Goal: Task Accomplishment & Management: Use online tool/utility

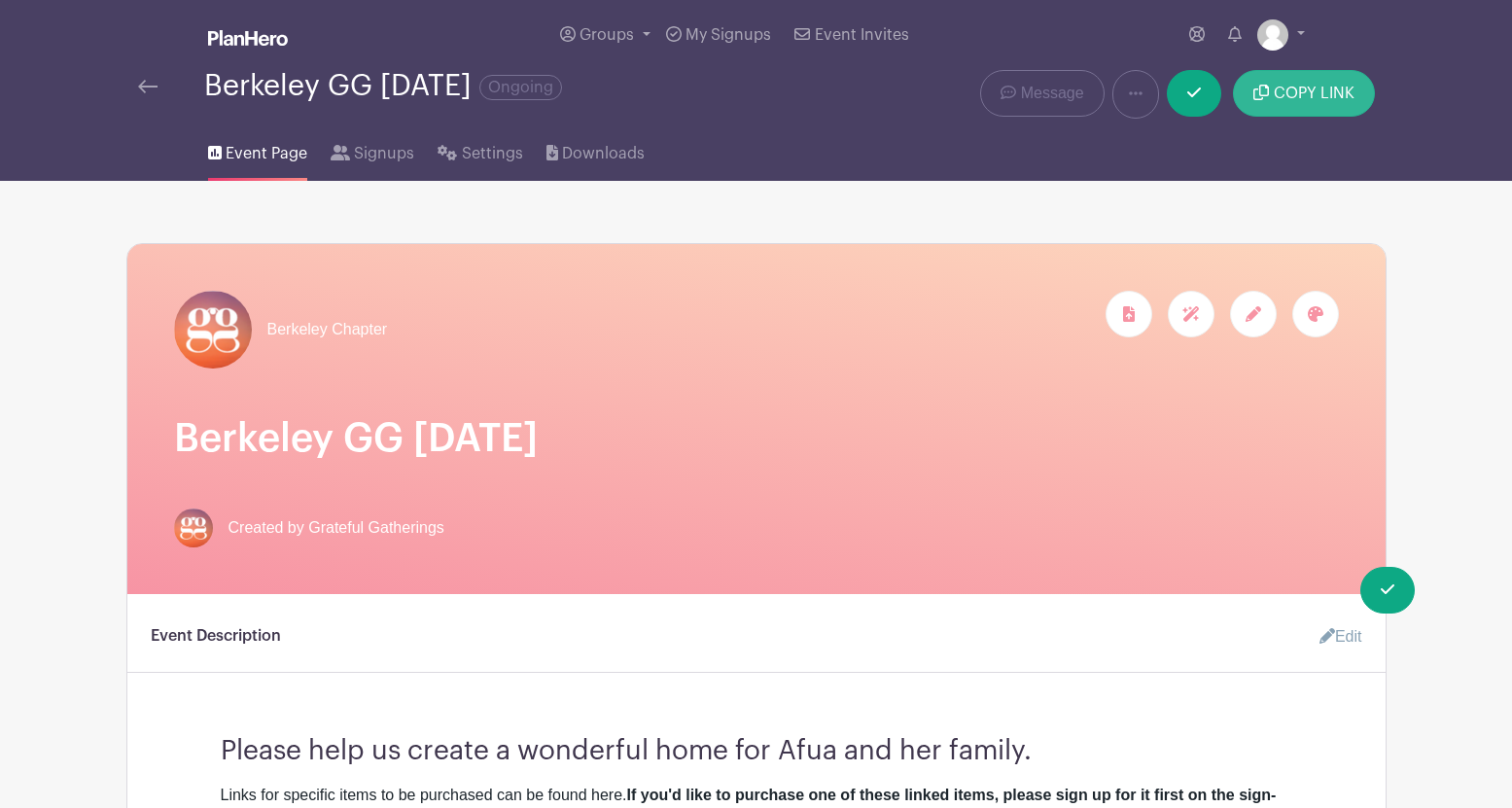
click at [1284, 96] on span "COPY LINK" at bounding box center [1313, 94] width 81 height 16
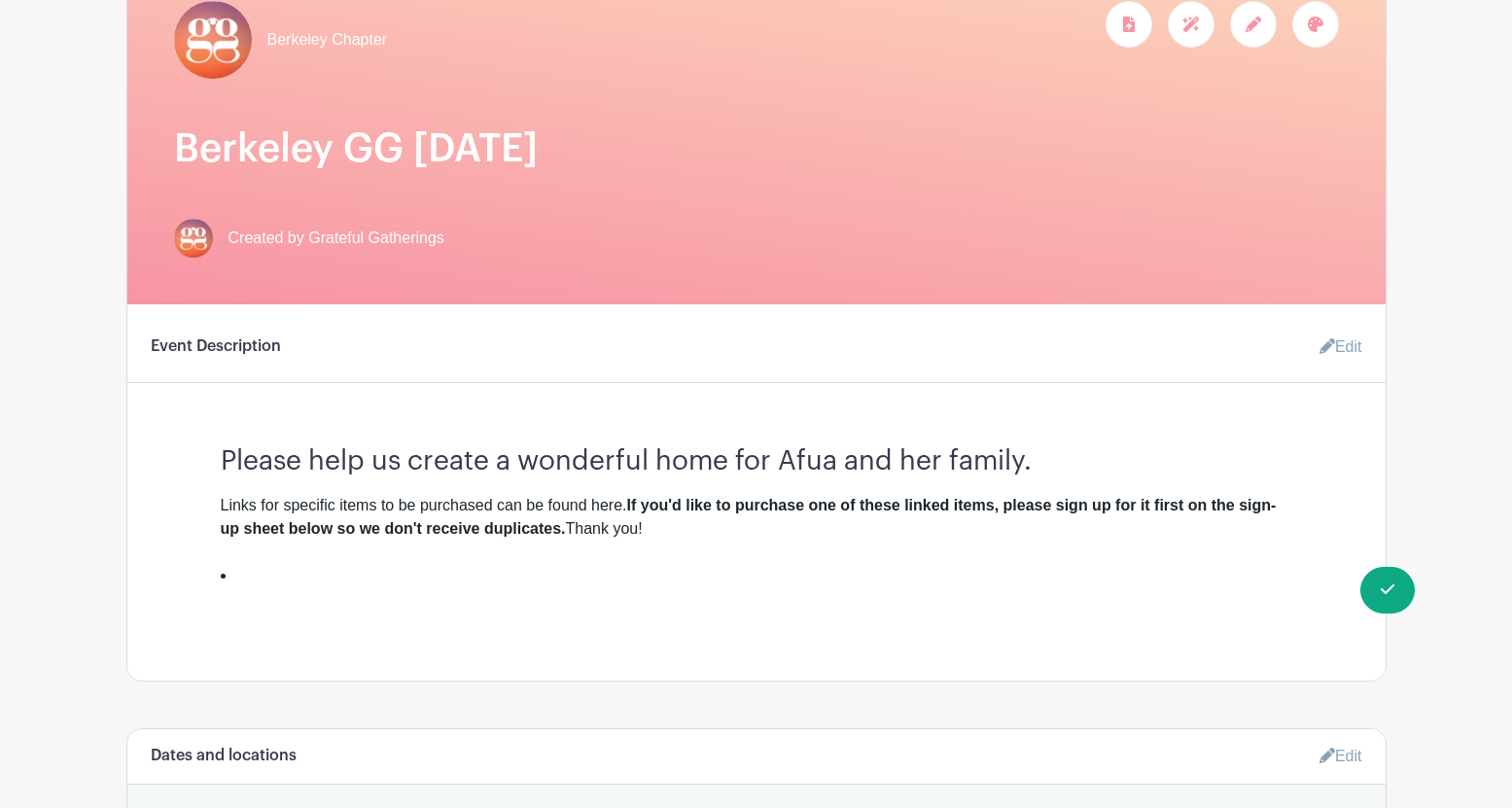
scroll to position [379, 0]
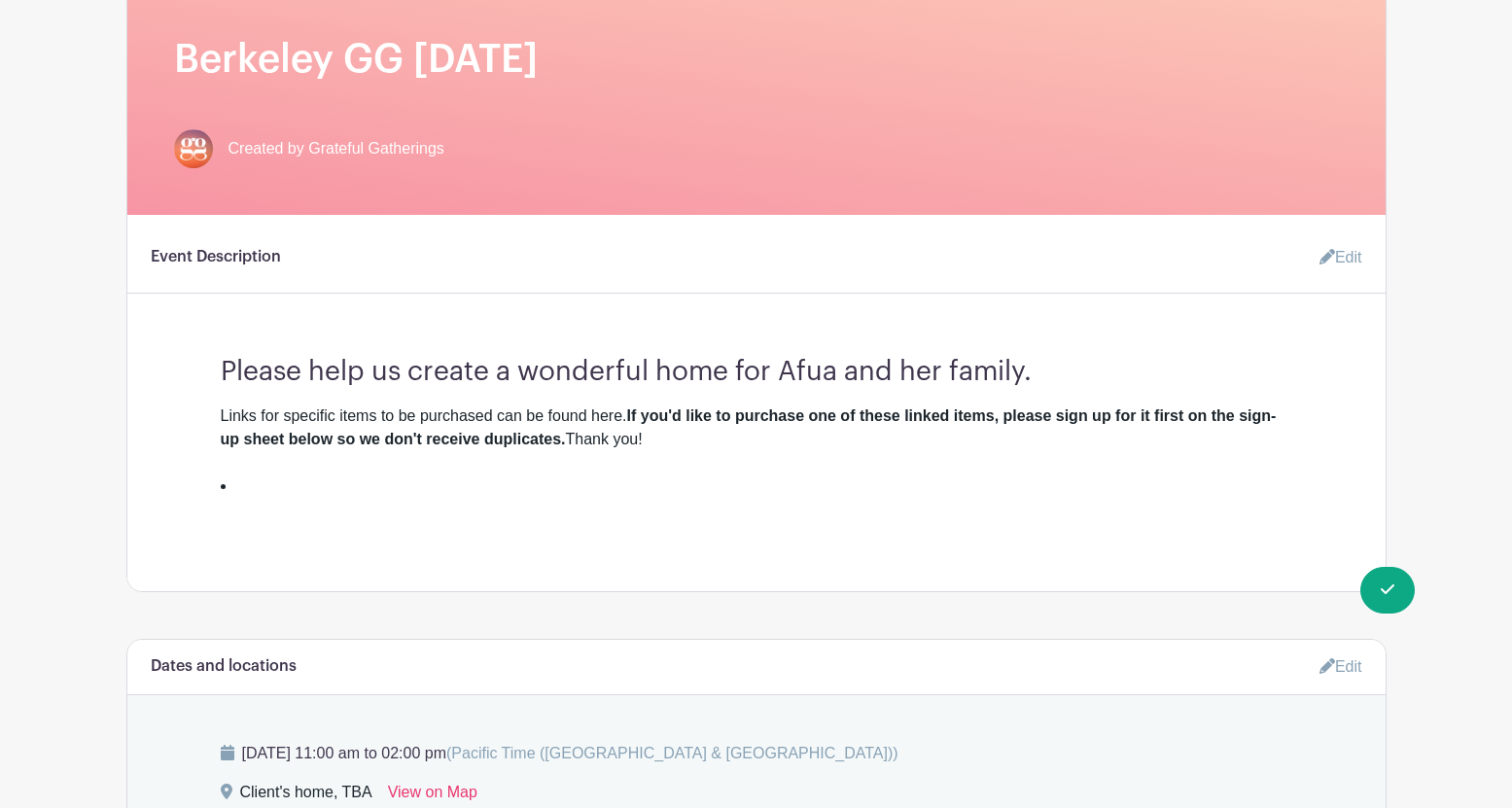
click at [1334, 258] on link "Edit" at bounding box center [1333, 258] width 58 height 39
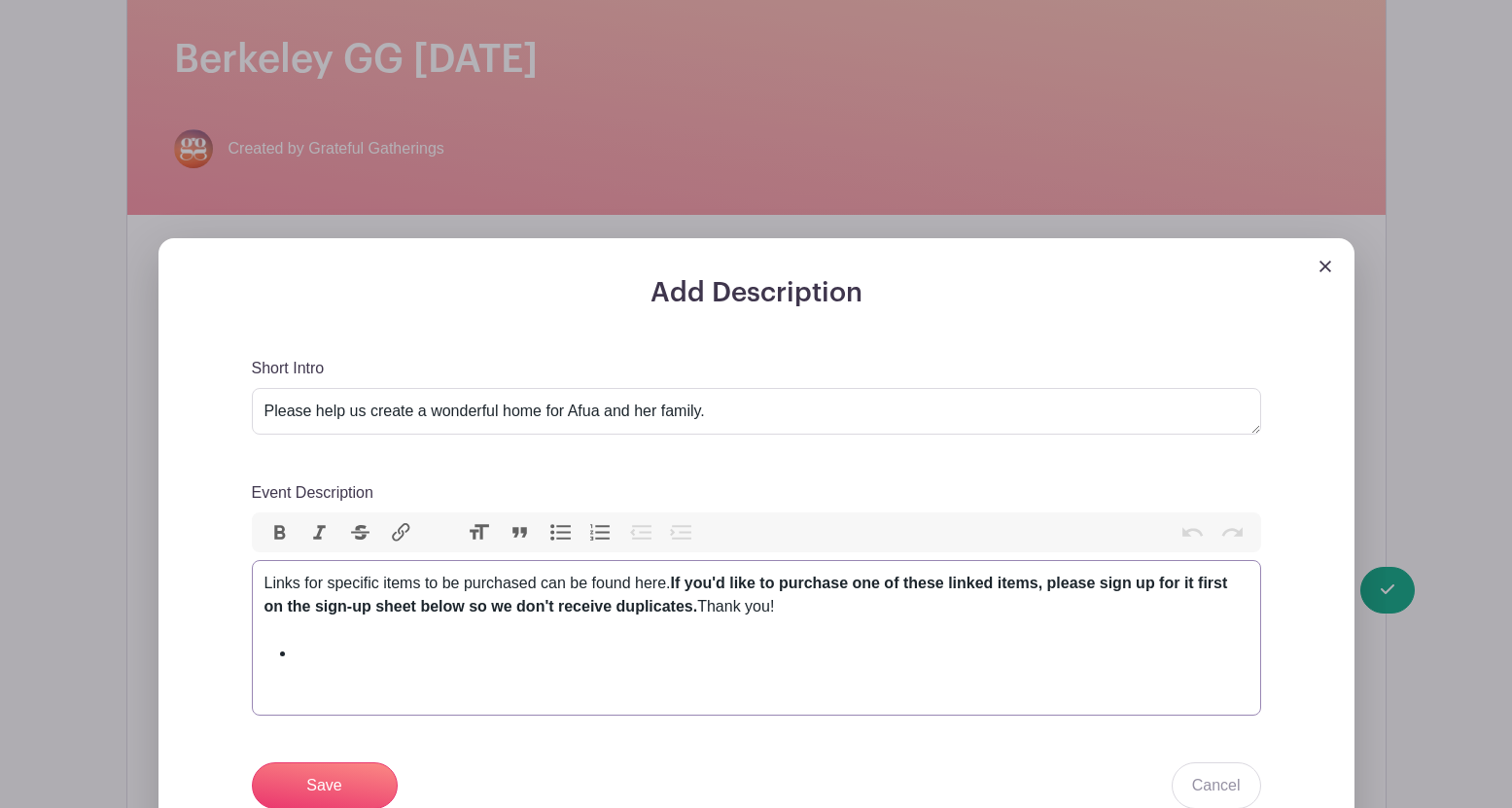
drag, startPoint x: 787, startPoint y: 610, endPoint x: 243, endPoint y: 578, distance: 544.9
click at [243, 578] on div "Add Description Short Intro Please help us create a wonderful home for Afua and…" at bounding box center [757, 654] width 1103 height 755
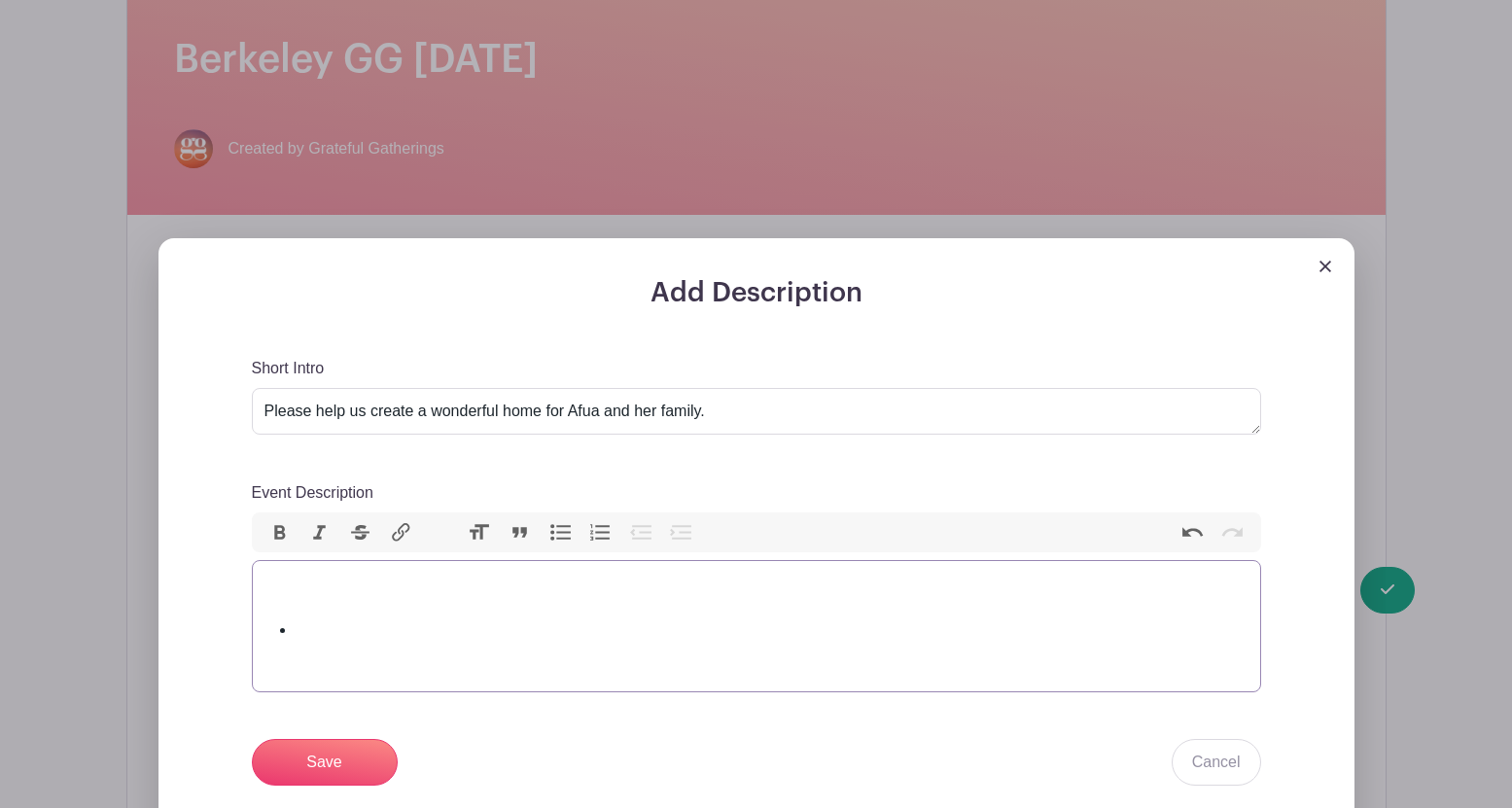
type trix-editor "<div><br></div><div>&nbsp;</div><ul><li><br></li></ul><div><br></div>"
click at [316, 757] on input "Save" at bounding box center [324, 763] width 146 height 47
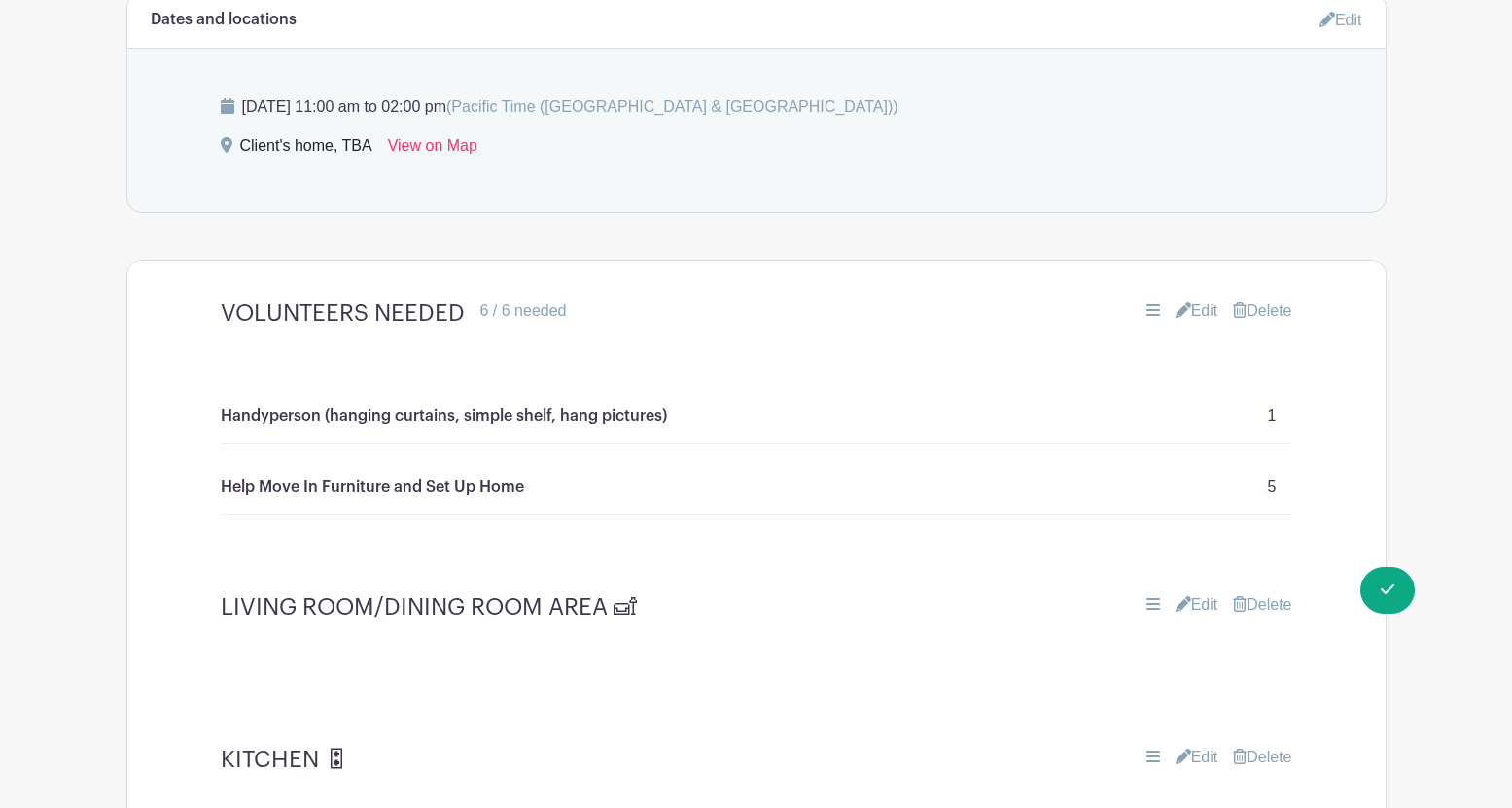
scroll to position [1167, 0]
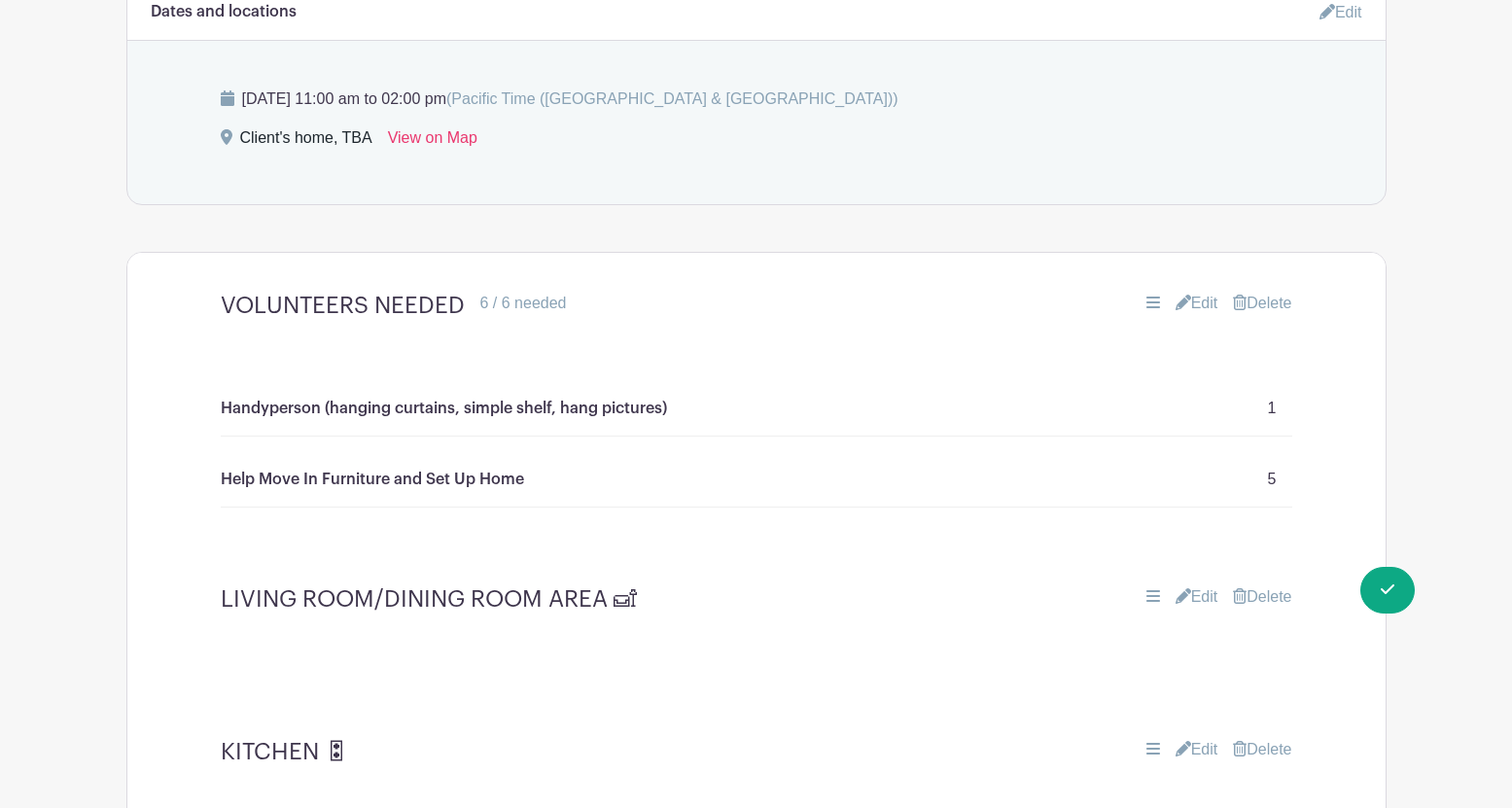
click at [1196, 599] on link "Edit" at bounding box center [1197, 597] width 43 height 23
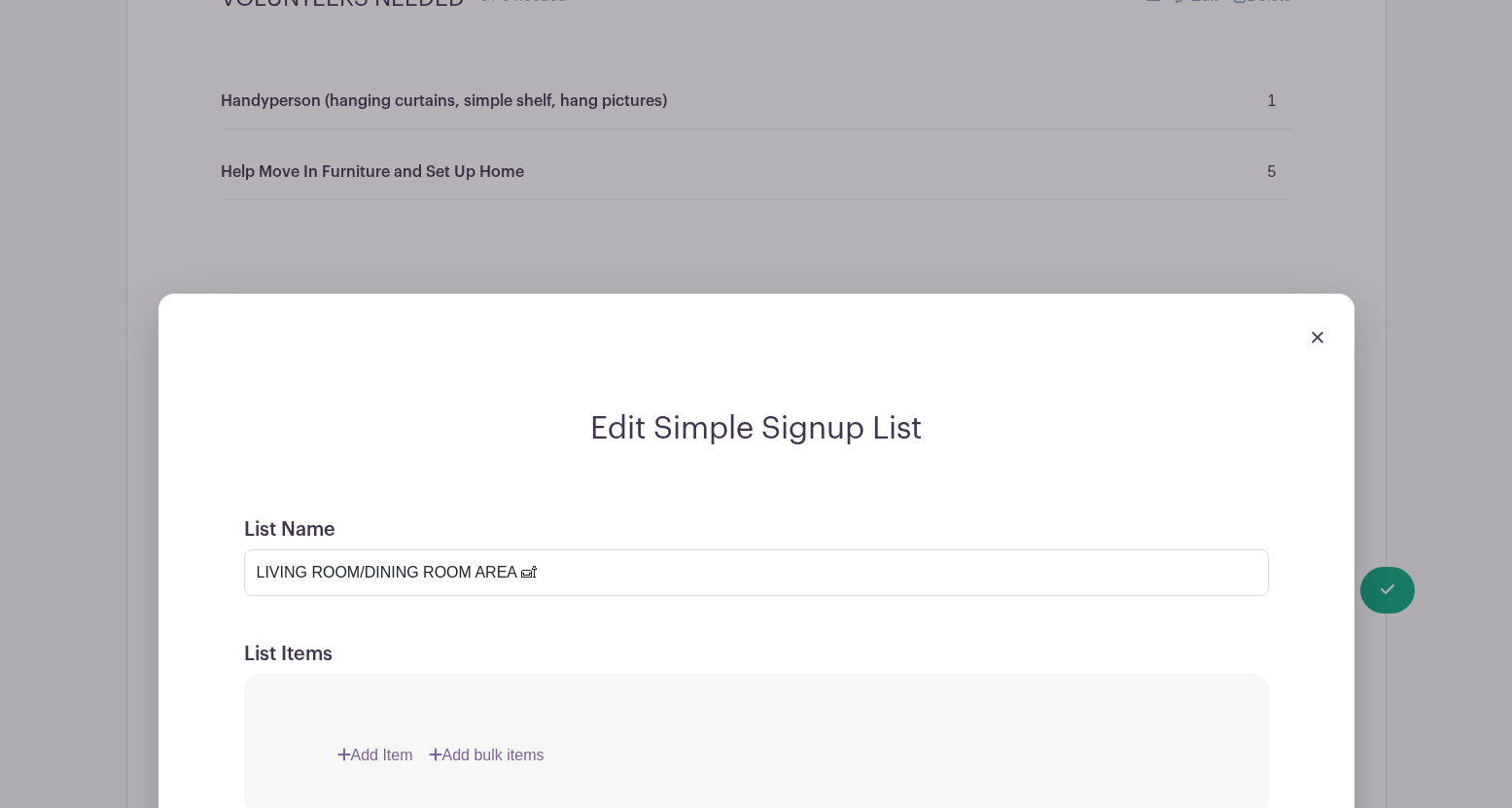
scroll to position [1477, 0]
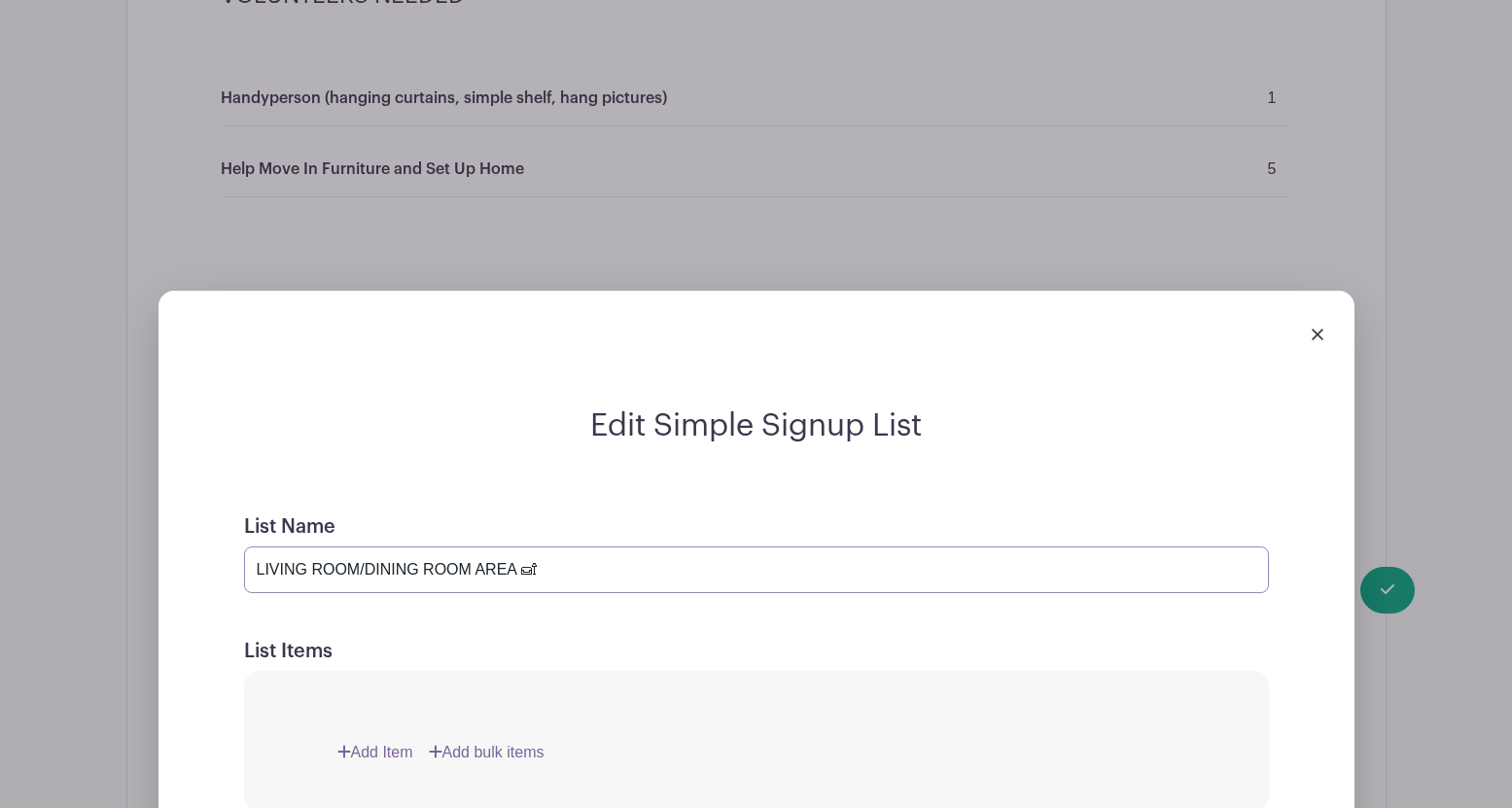
drag, startPoint x: 547, startPoint y: 571, endPoint x: 219, endPoint y: 575, distance: 328.0
click at [218, 575] on div "Edit Simple Signup List List Name LIVING ROOM/DINING ROOM AREA 🛋 List Items Add…" at bounding box center [757, 750] width 1165 height 685
type input "DONATIONS"
click at [389, 745] on link "Add Item" at bounding box center [375, 753] width 76 height 23
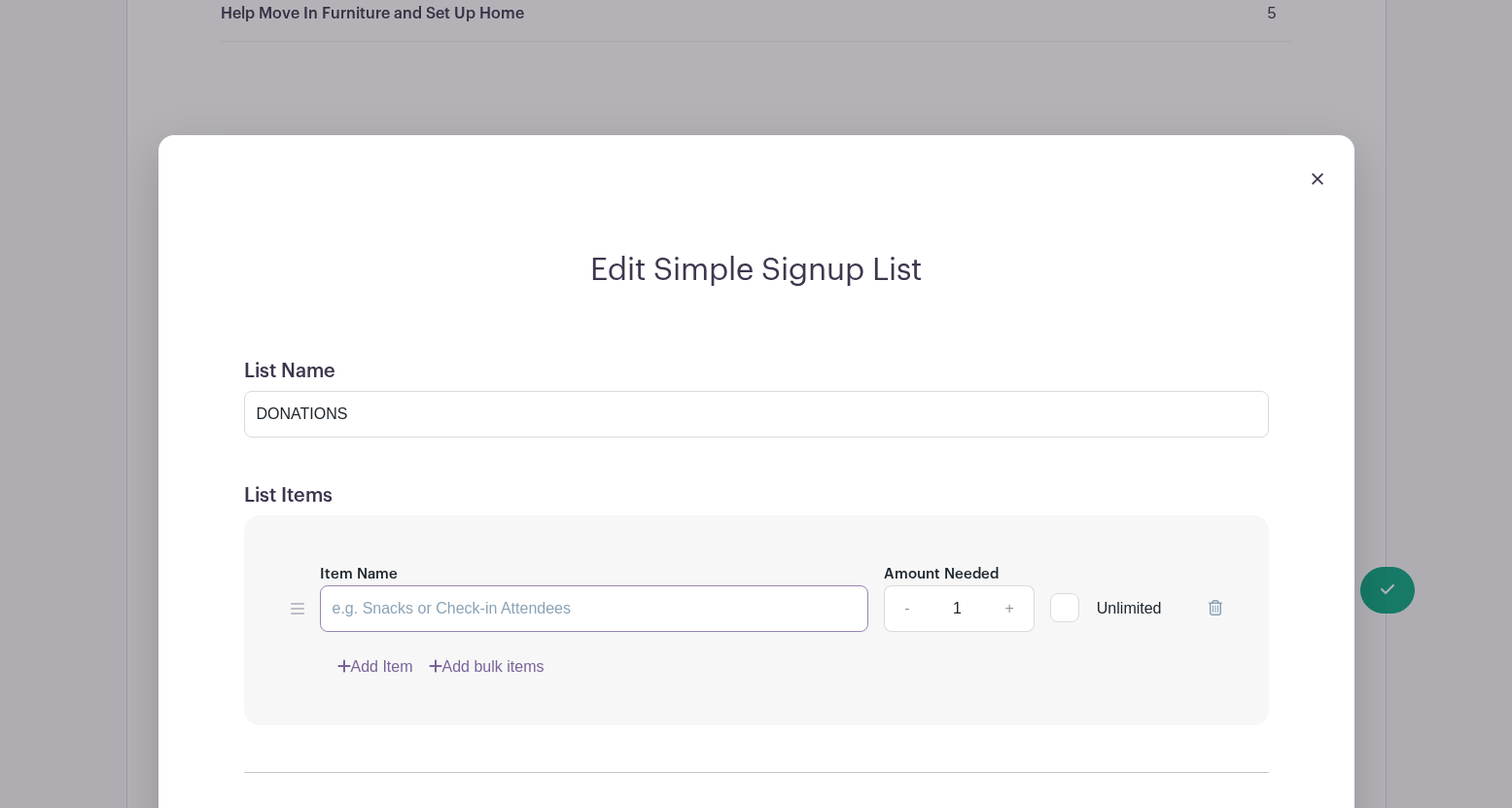
click at [391, 610] on input "Item Name" at bounding box center [594, 609] width 549 height 47
type input "Cash Donation $100"
click at [1066, 612] on div at bounding box center [1065, 608] width 29 height 29
click at [1063, 610] on input "Unlimited" at bounding box center [1056, 603] width 13 height 13
checkbox input "true"
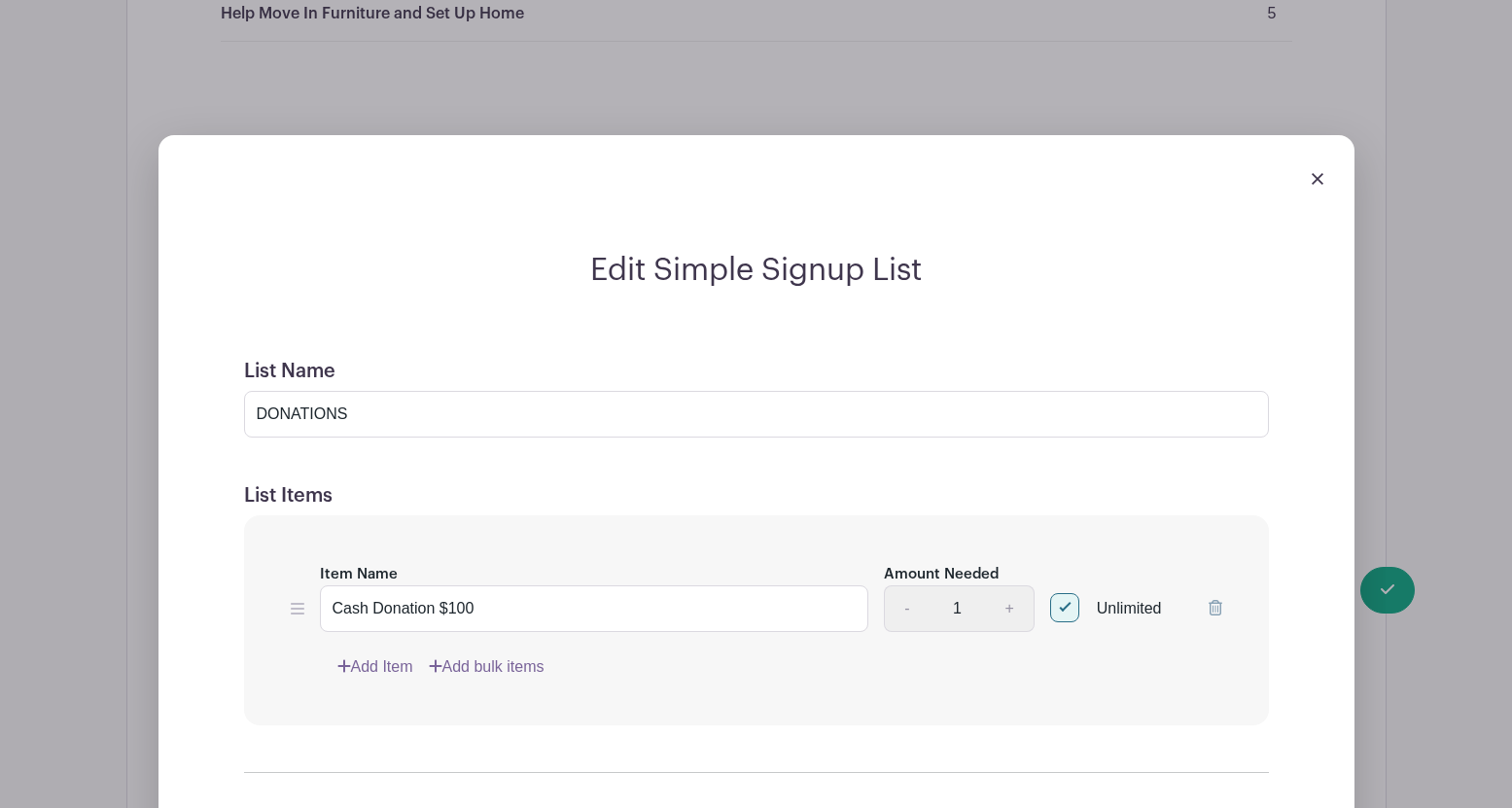
click at [399, 663] on link "Add Item" at bounding box center [375, 668] width 76 height 23
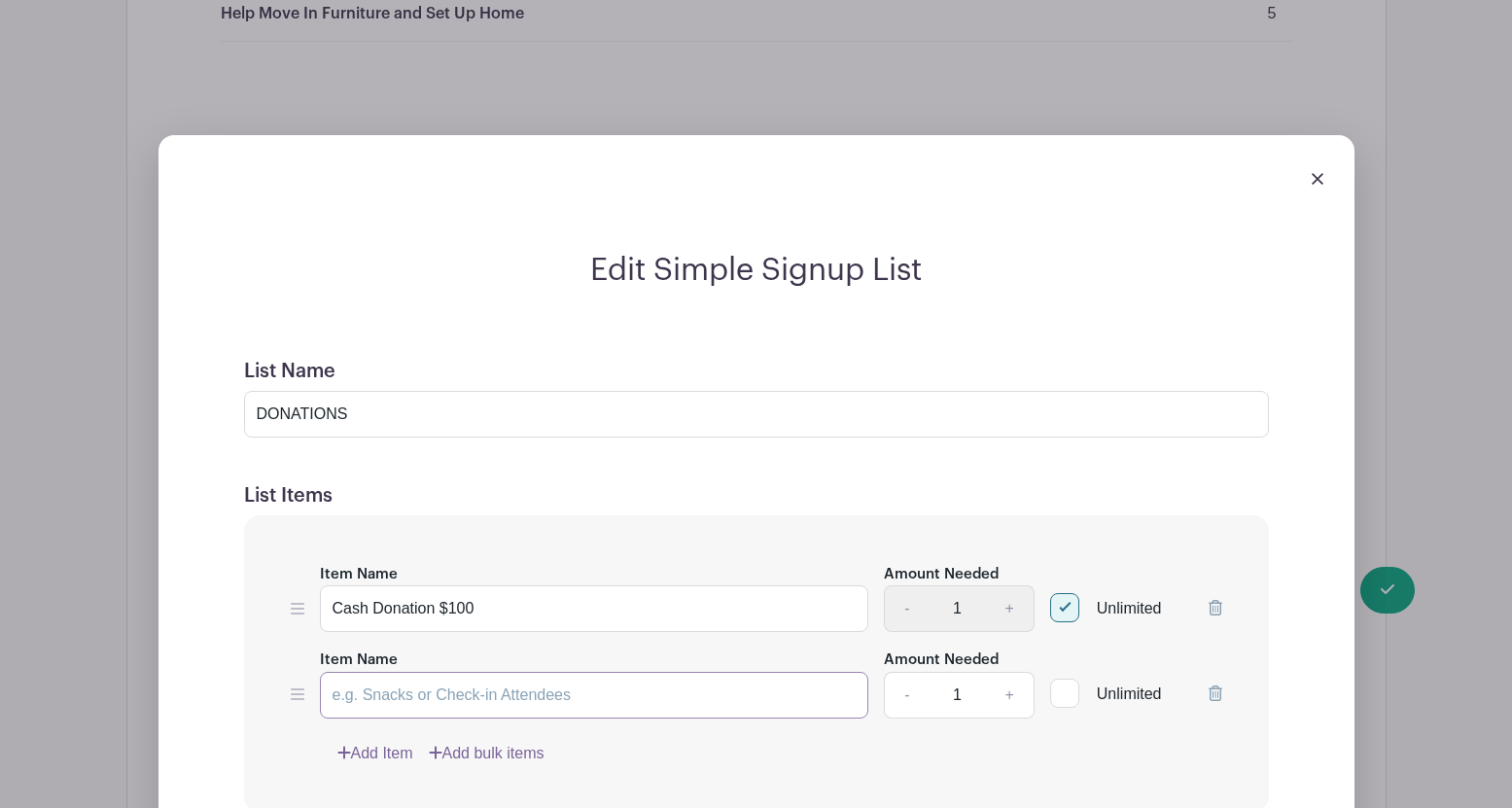
click at [386, 709] on input "Item Name" at bounding box center [594, 696] width 549 height 47
type input "Cash Donation $50"
click at [381, 759] on link "Add Item" at bounding box center [375, 754] width 76 height 23
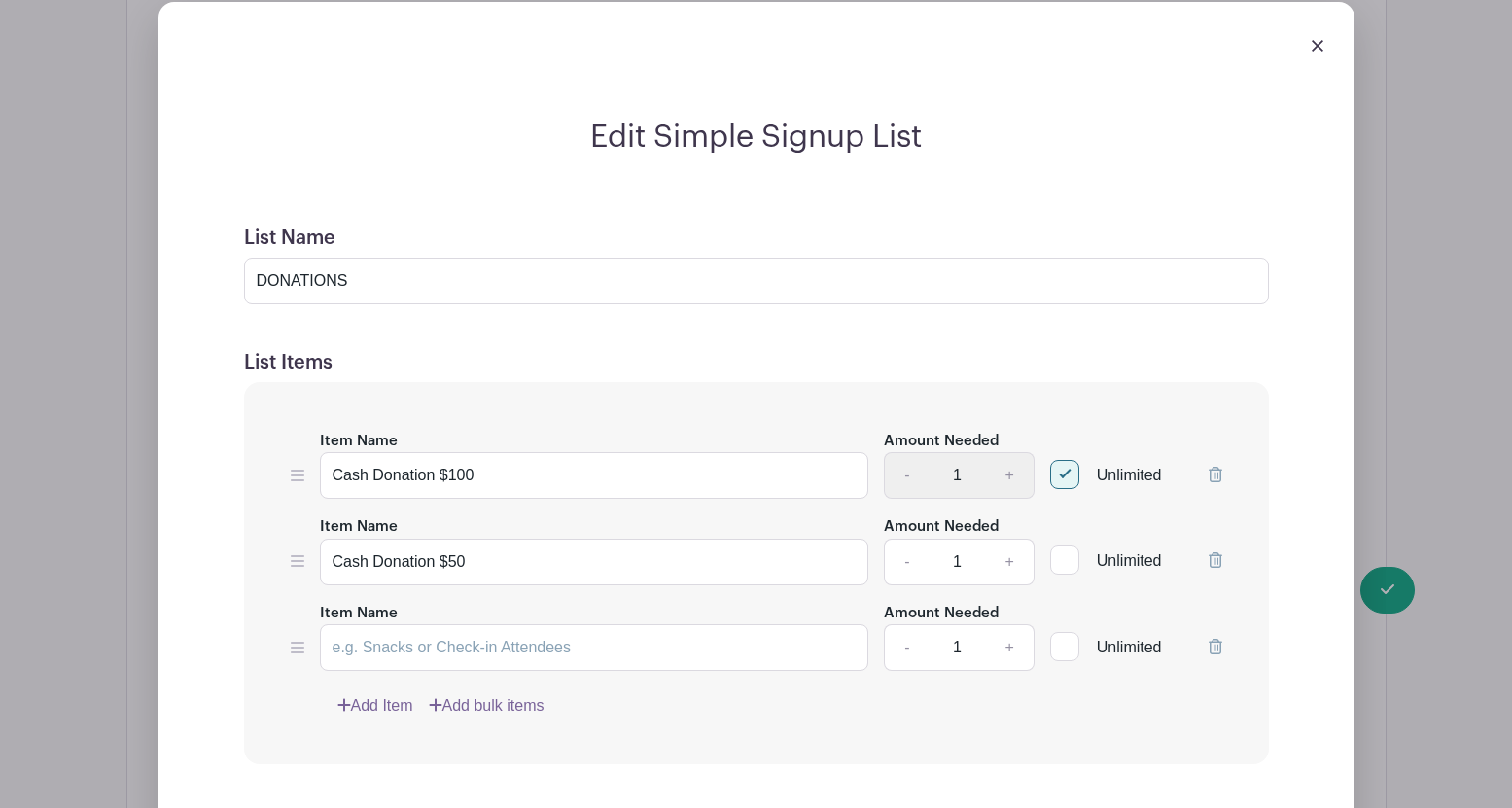
scroll to position [1611, 0]
click at [362, 652] on input "Item Name" at bounding box center [594, 647] width 549 height 47
type input "Cash Donation $25"
click at [1066, 557] on div at bounding box center [1065, 559] width 29 height 29
click at [1063, 557] on input "Unlimited" at bounding box center [1056, 555] width 13 height 13
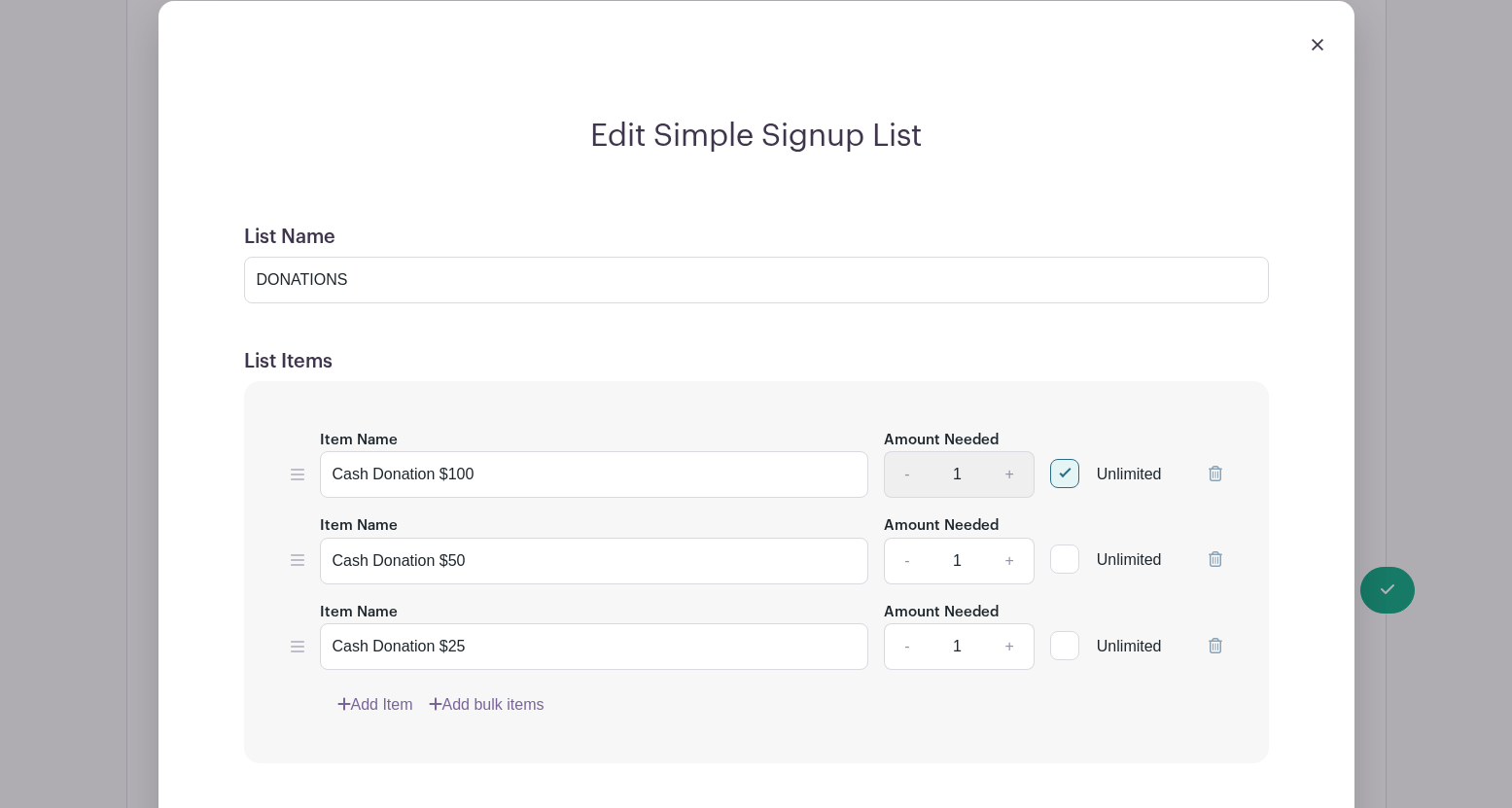
checkbox input "true"
click at [1068, 639] on div at bounding box center [1065, 646] width 29 height 29
click at [1063, 639] on input "Unlimited" at bounding box center [1056, 641] width 13 height 13
checkbox input "true"
click at [382, 278] on input "DONATIONS" at bounding box center [757, 280] width 1025 height 47
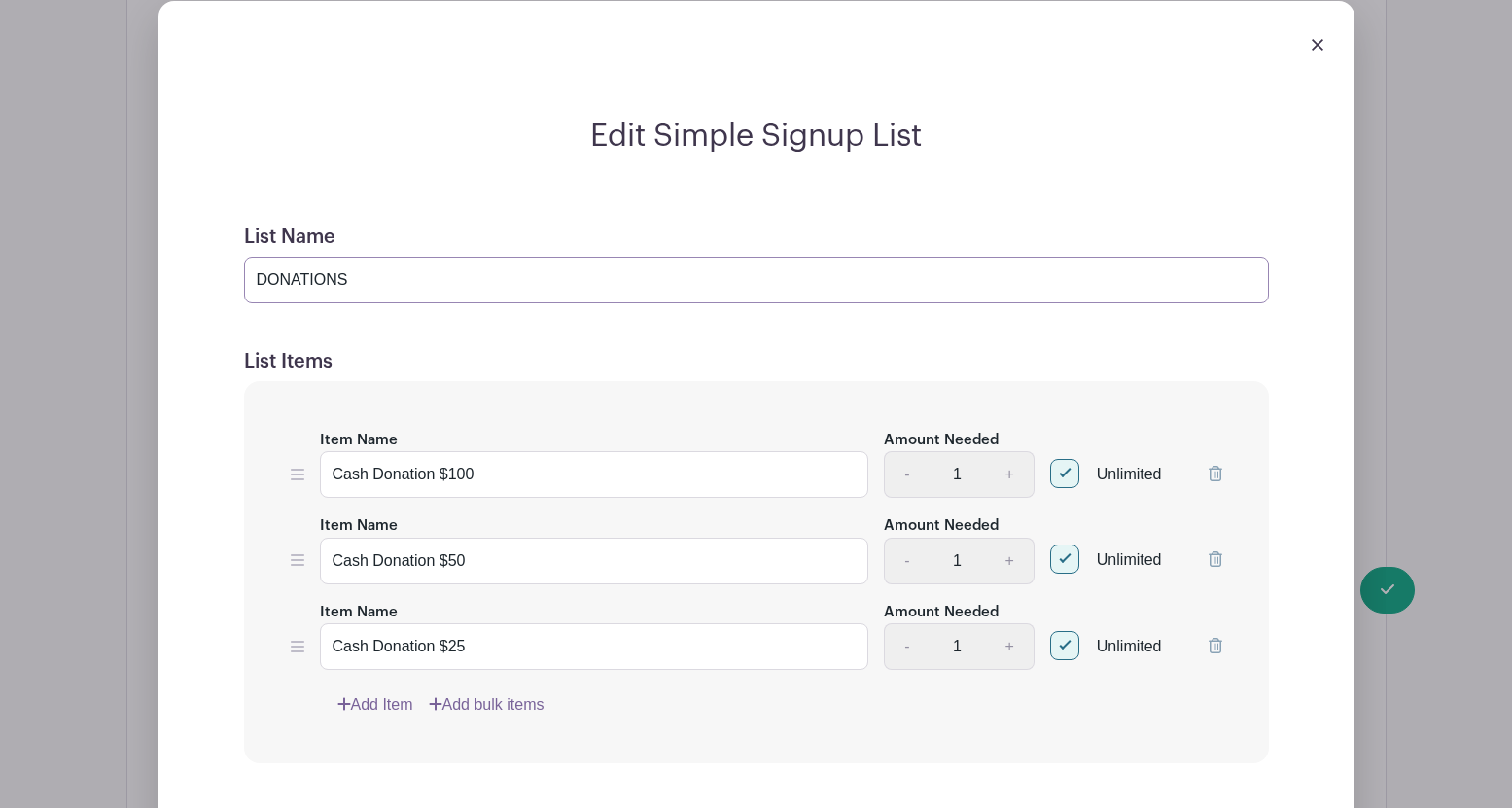
paste input "💵"
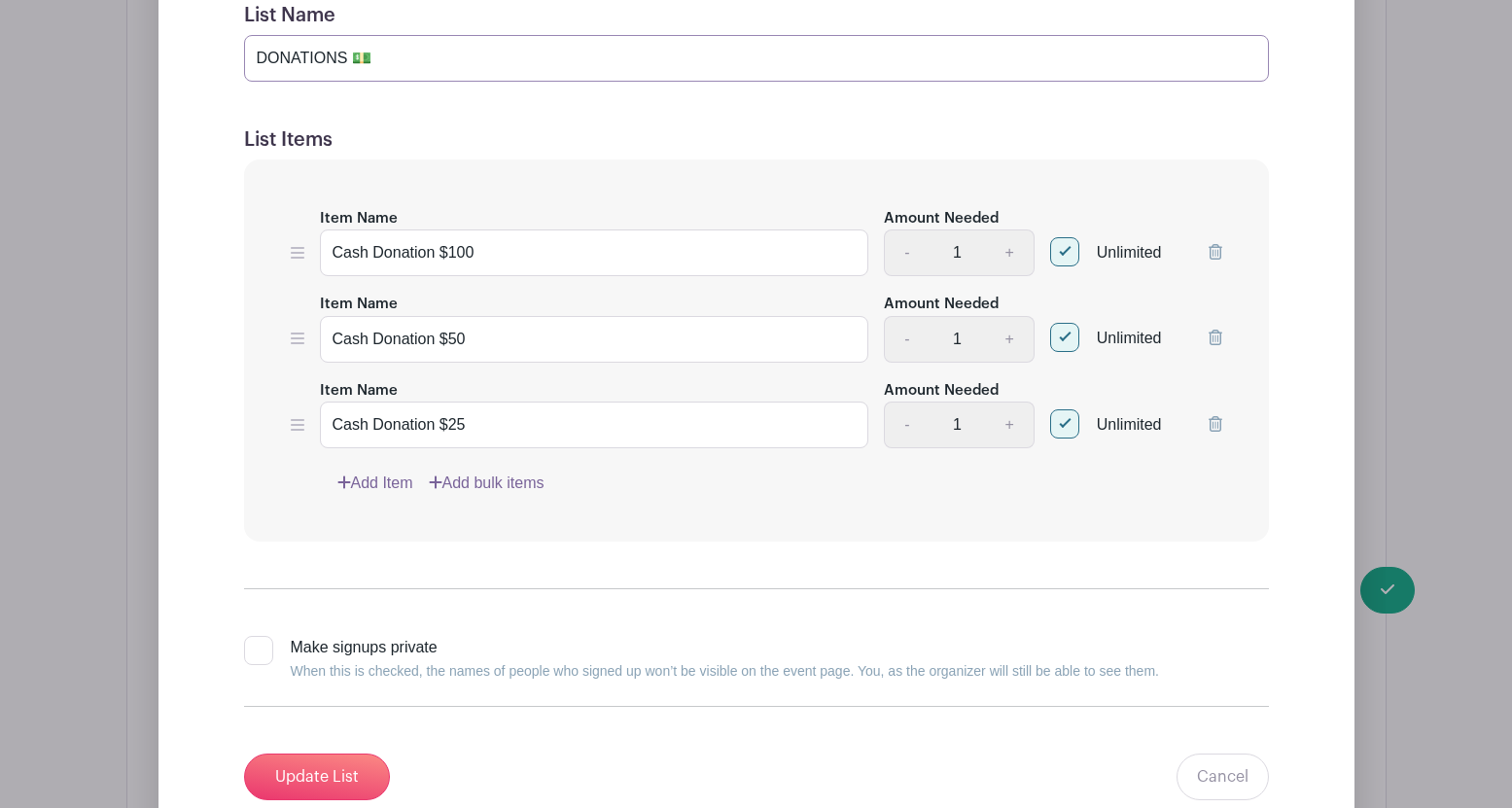
scroll to position [1838, 0]
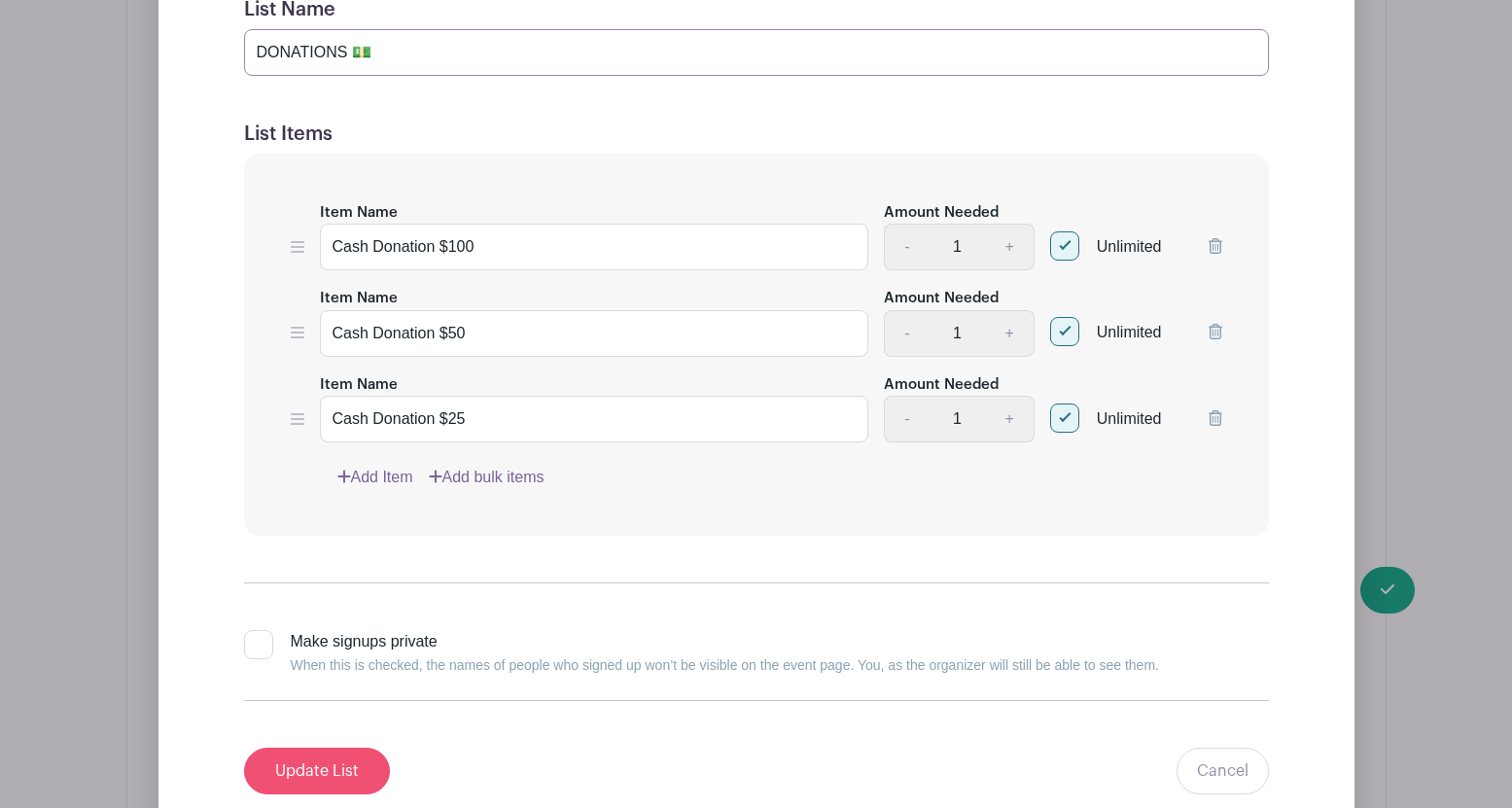
type input "DONATIONS 💵"
click at [310, 775] on input "Update List" at bounding box center [318, 772] width 146 height 47
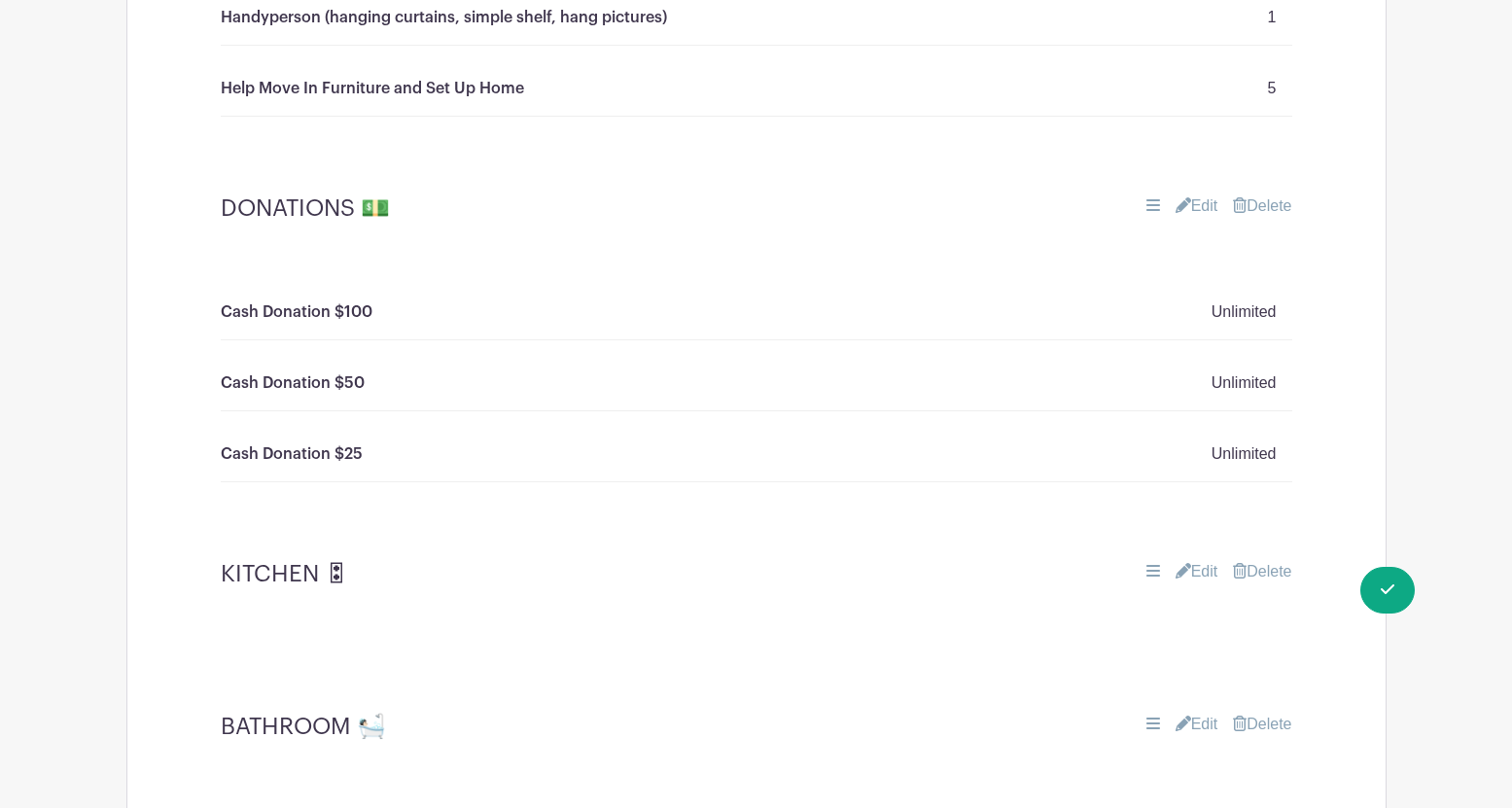
scroll to position [1331, 0]
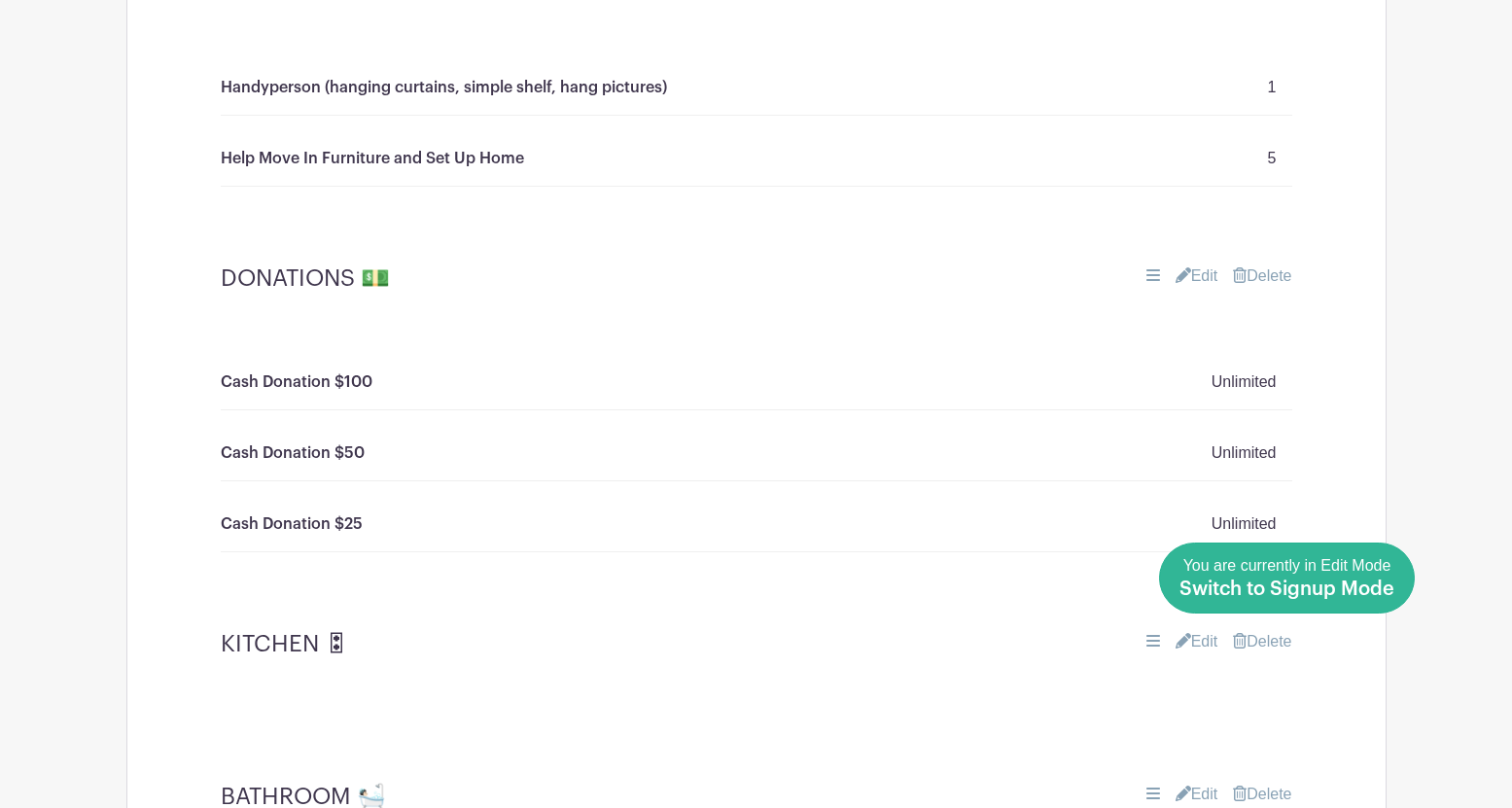
click at [1383, 585] on span "Switch to Signup Mode" at bounding box center [1287, 590] width 215 height 19
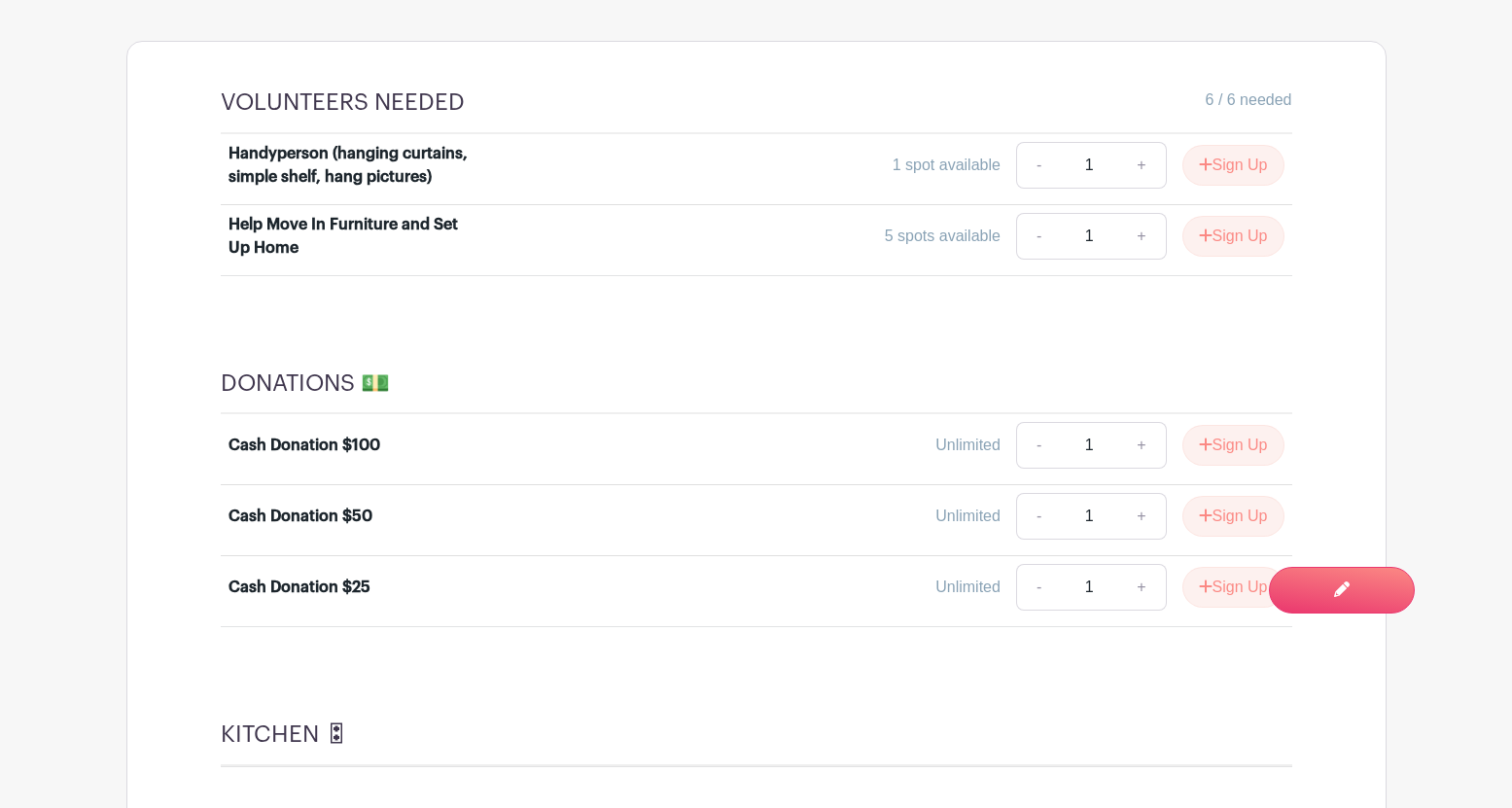
scroll to position [1160, 0]
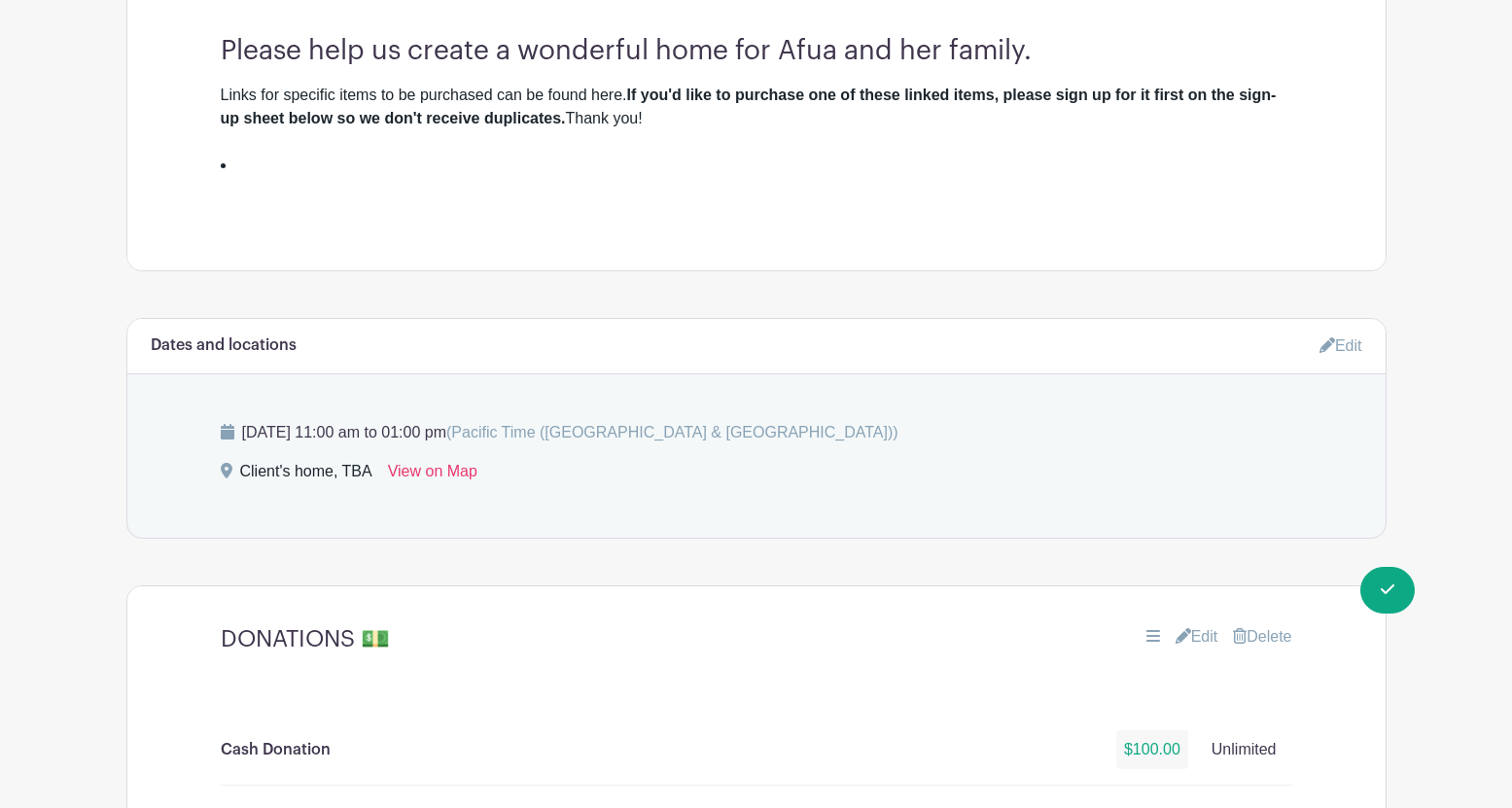
scroll to position [975, 0]
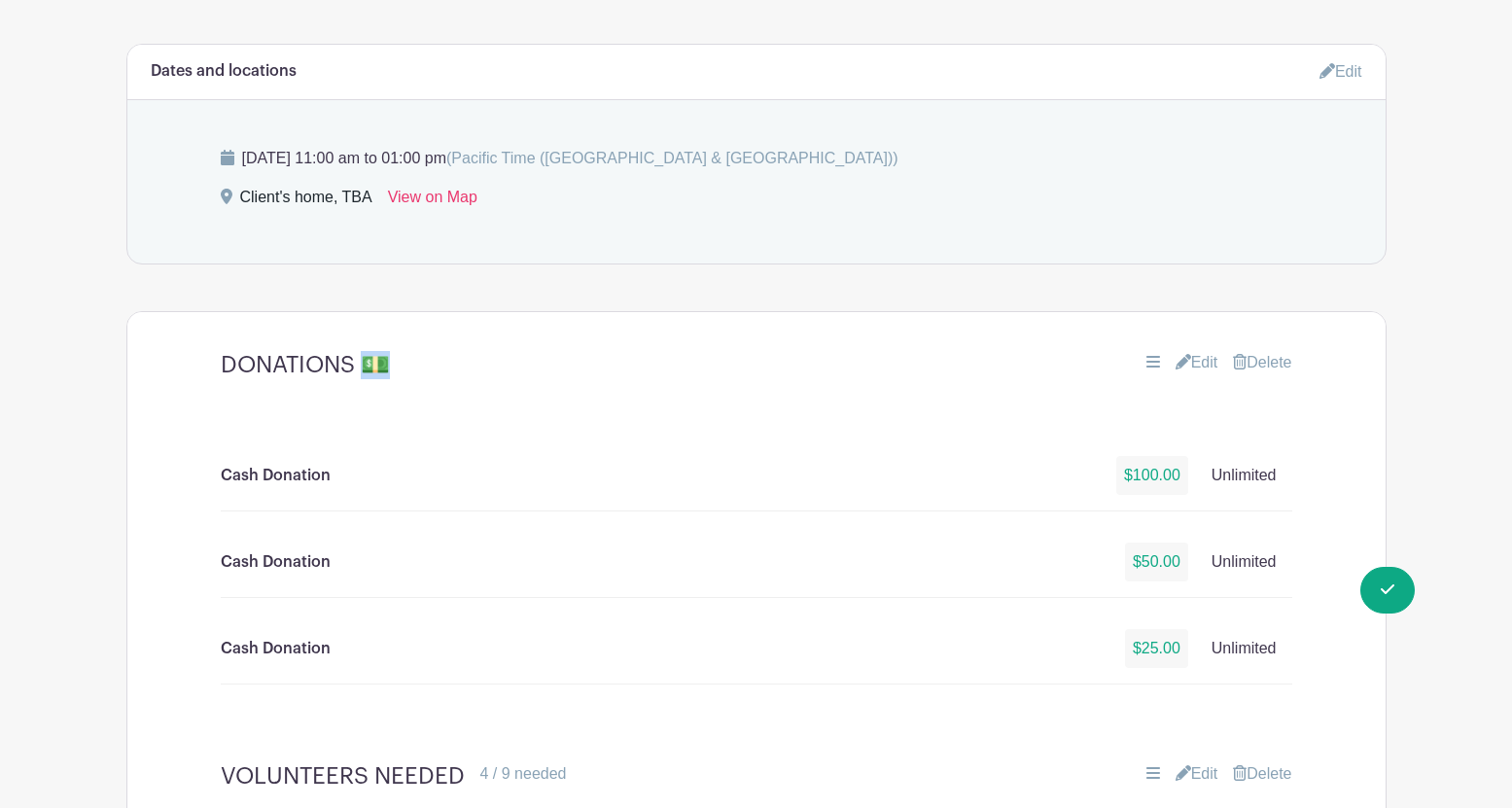
drag, startPoint x: 359, startPoint y: 366, endPoint x: 388, endPoint y: 366, distance: 29.0
click at [388, 366] on div "DONATIONS 💵" at bounding box center [579, 365] width 715 height 28
click at [1196, 360] on link "Edit" at bounding box center [1197, 363] width 43 height 23
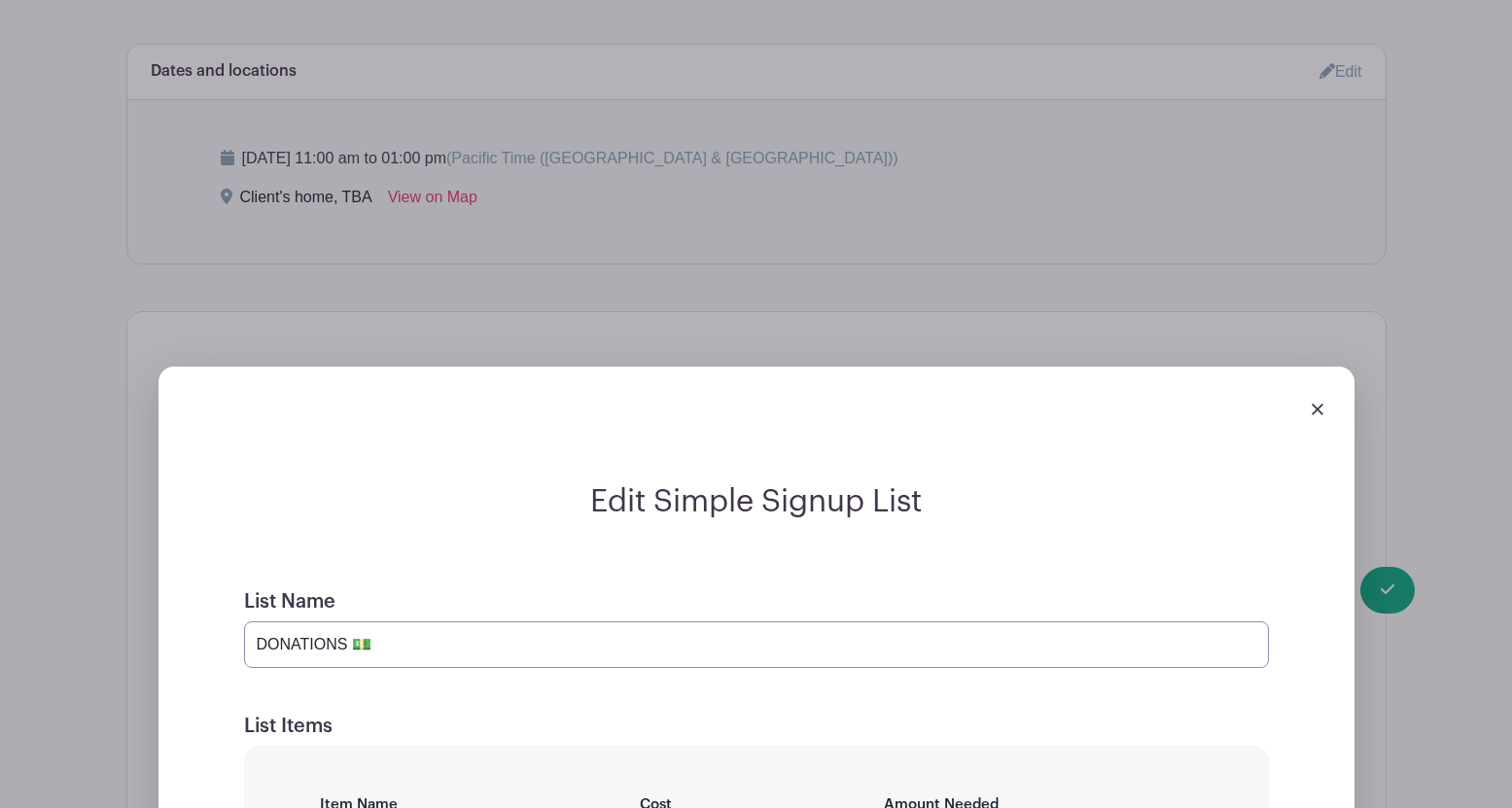
drag, startPoint x: 349, startPoint y: 645, endPoint x: 380, endPoint y: 645, distance: 31.0
click at [380, 645] on input "DONATIONS 💵" at bounding box center [757, 645] width 1025 height 47
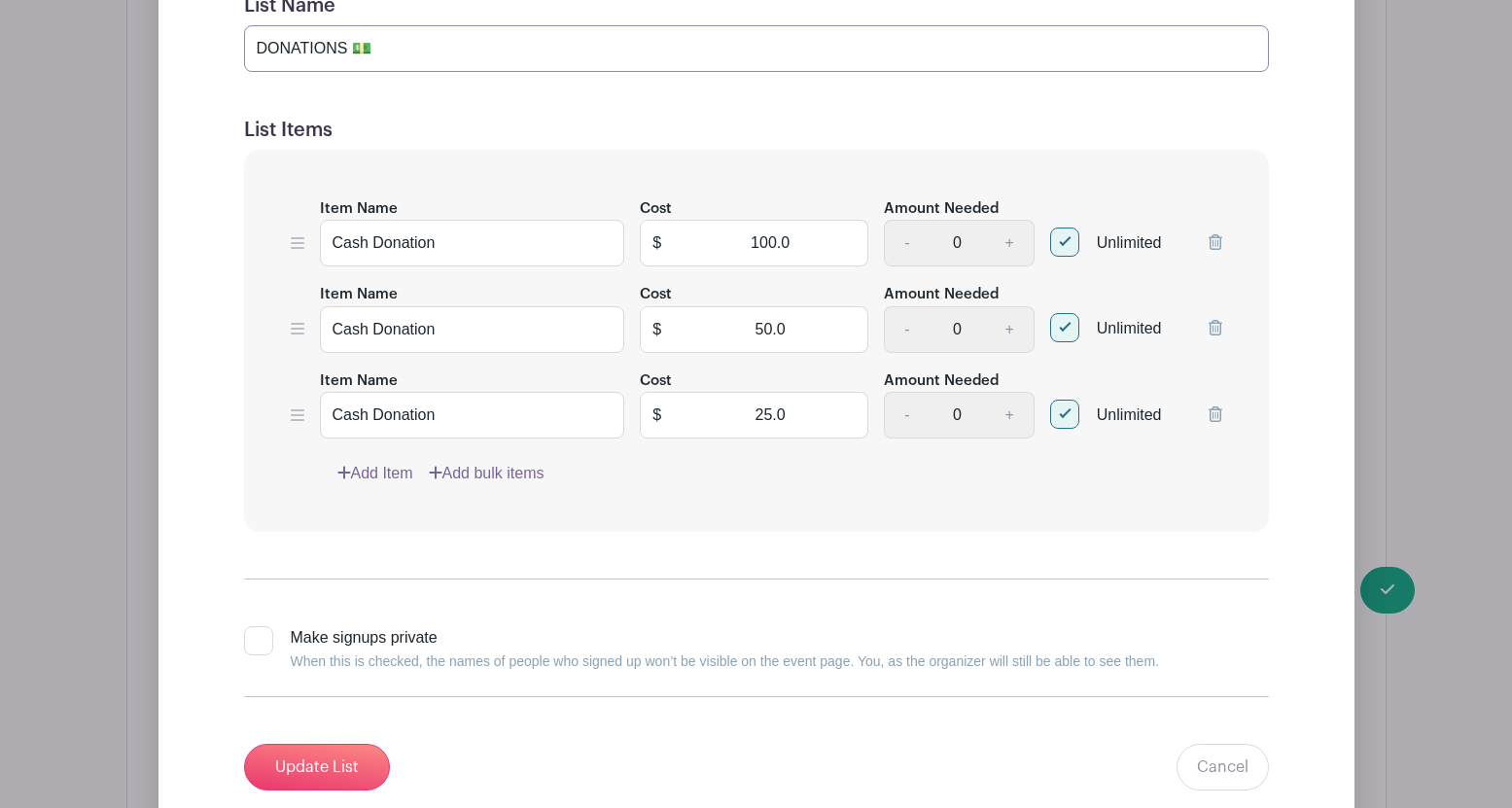
scroll to position [1573, 0]
click at [327, 759] on input "Update List" at bounding box center [318, 766] width 146 height 47
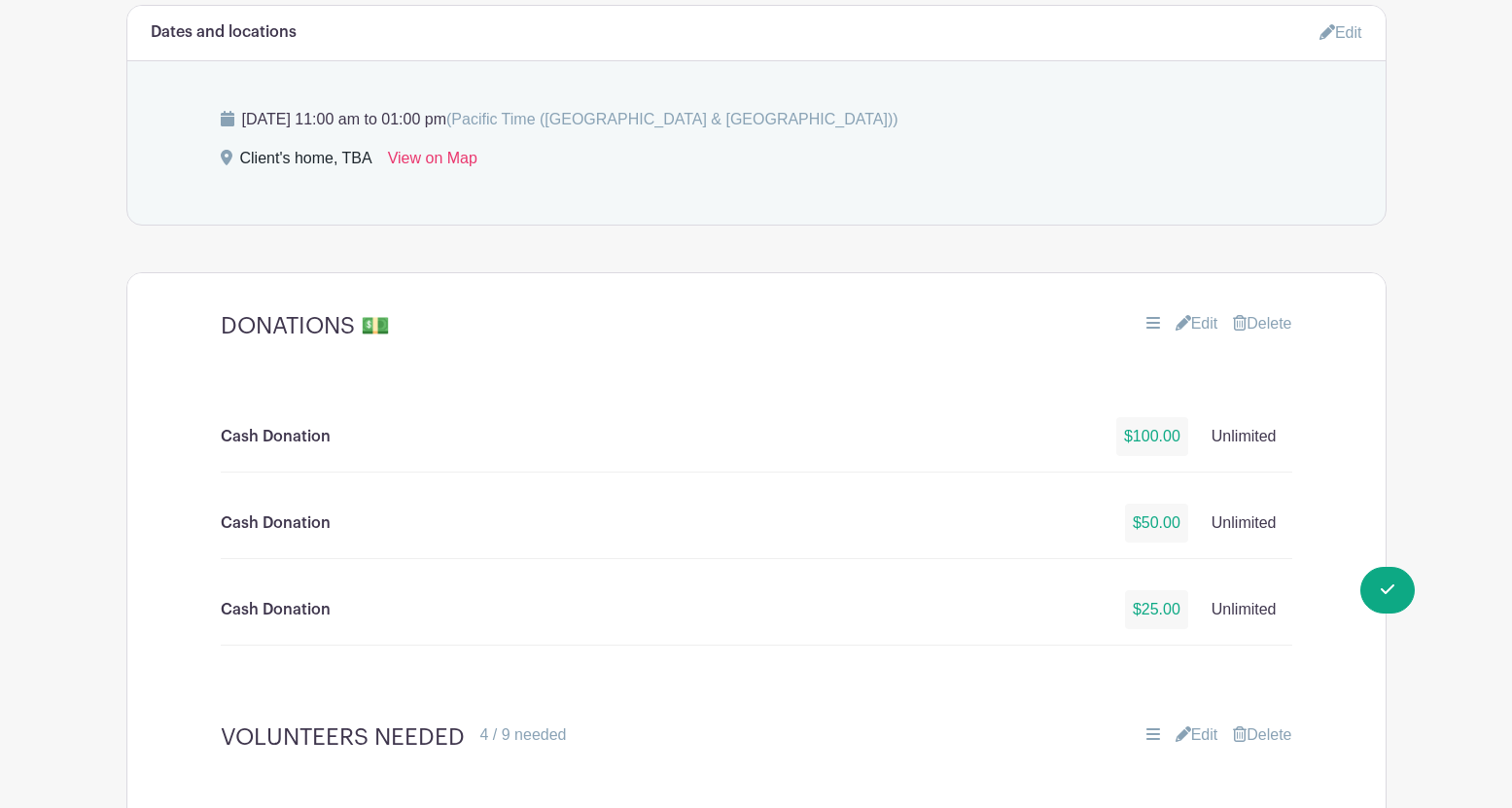
scroll to position [995, 0]
